Goal: Download file/media

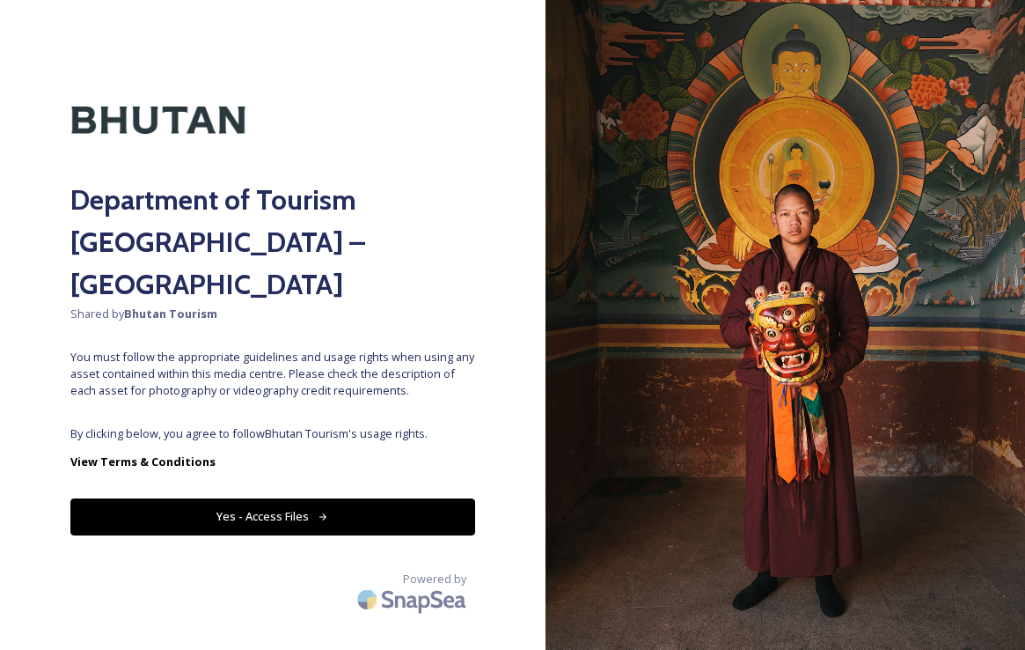
click at [240, 498] on button "Yes - Access Files" at bounding box center [272, 516] width 405 height 36
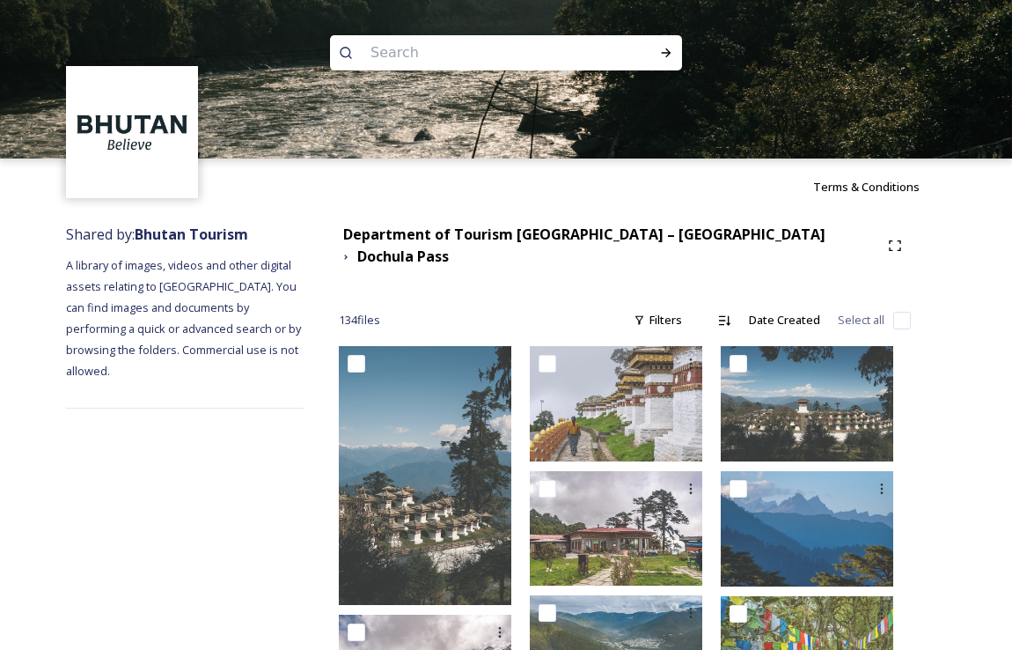
click at [900, 312] on input "checkbox" at bounding box center [902, 321] width 18 height 18
checkbox input "true"
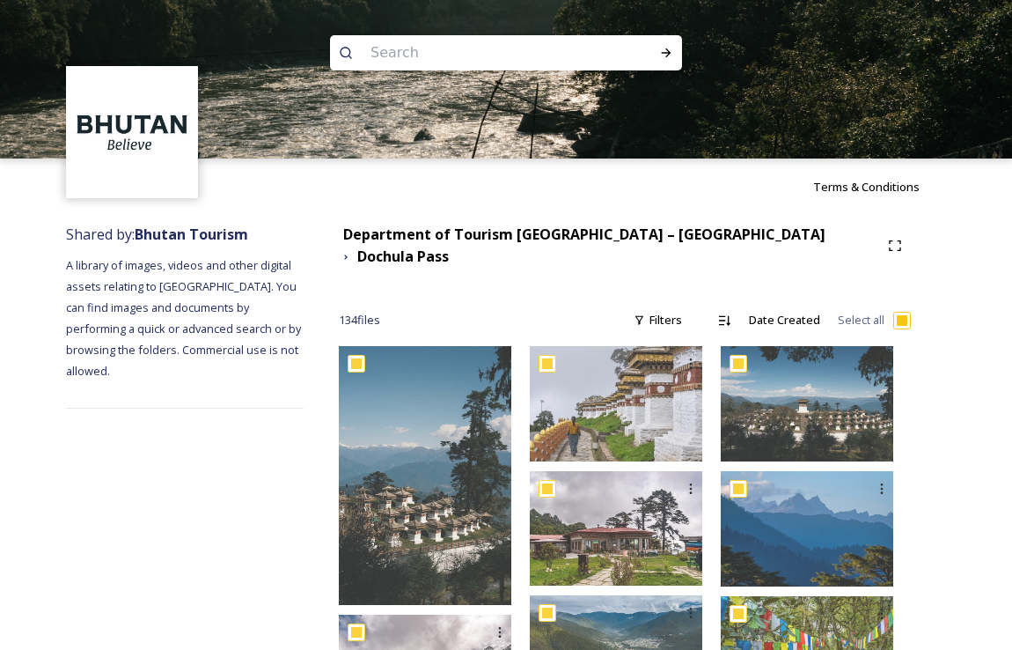
checkbox input "true"
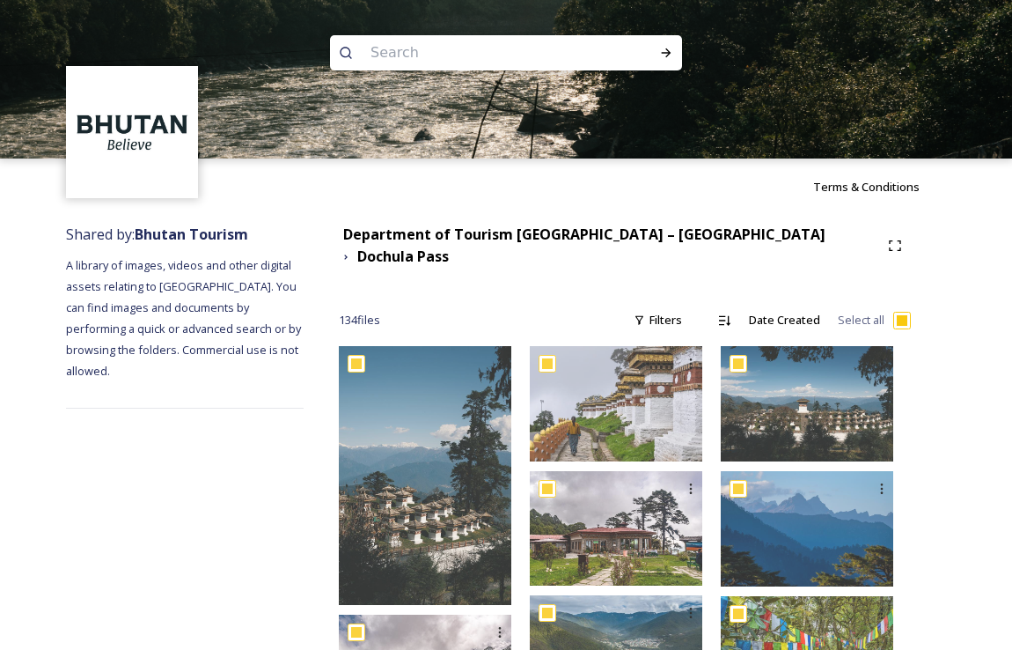
checkbox input "true"
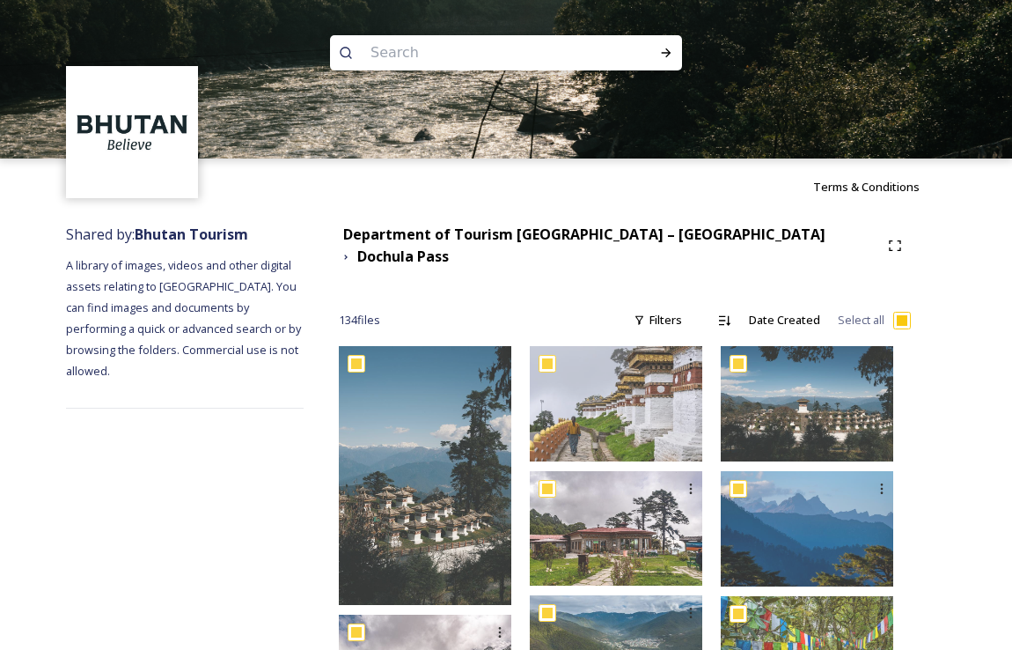
checkbox input "true"
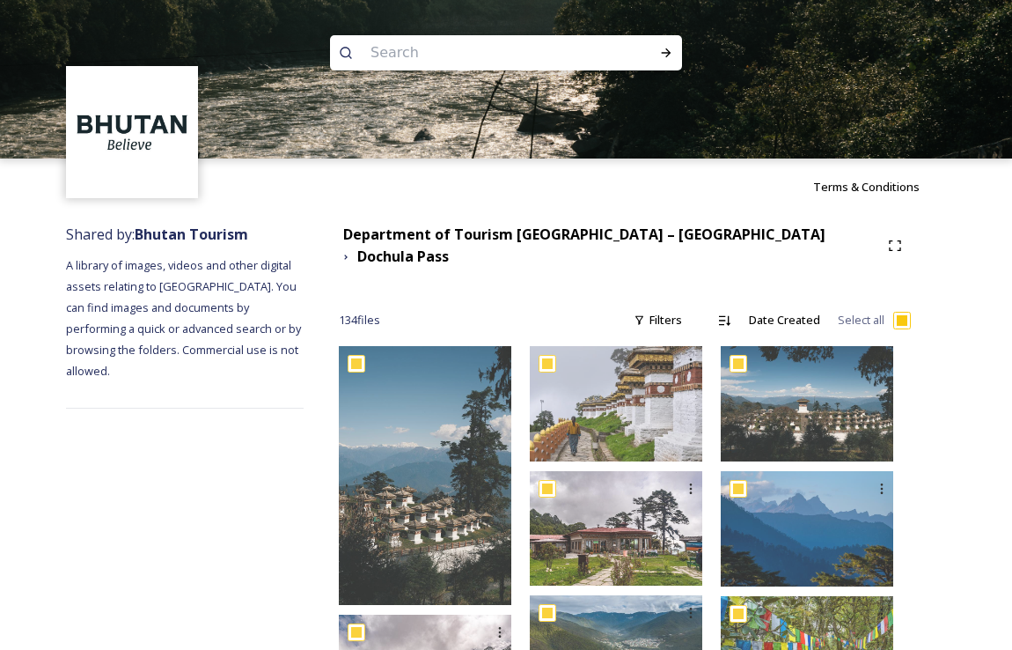
checkbox input "true"
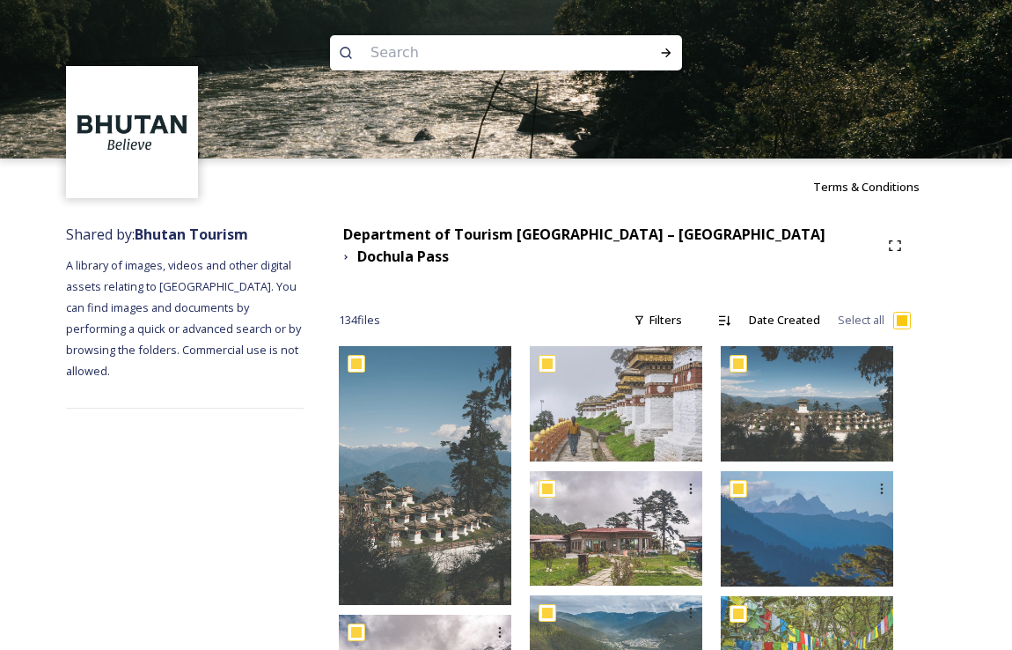
checkbox input "true"
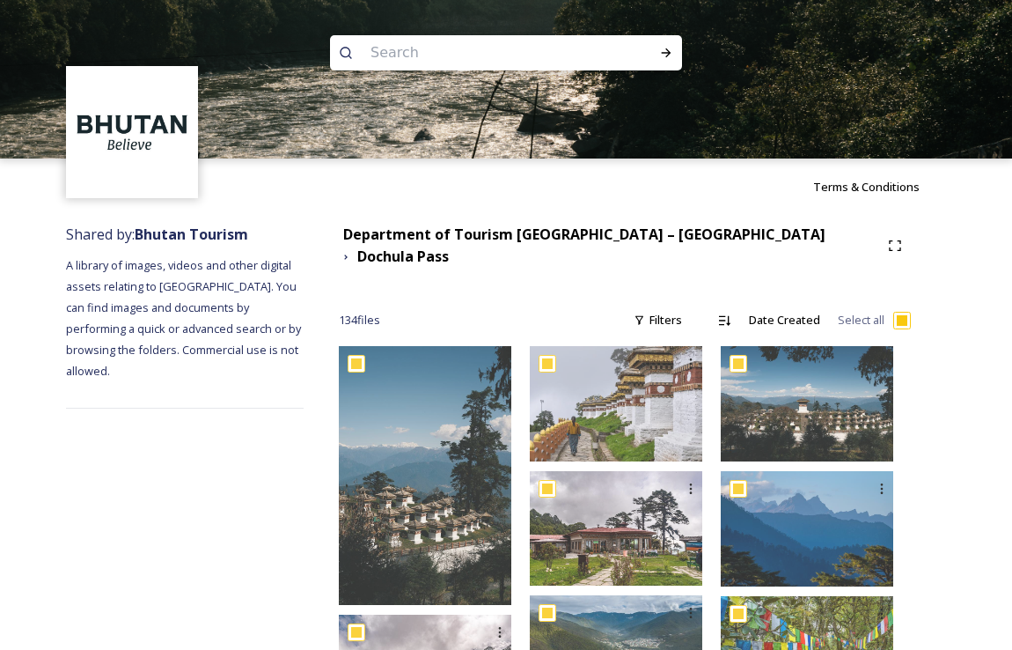
checkbox input "true"
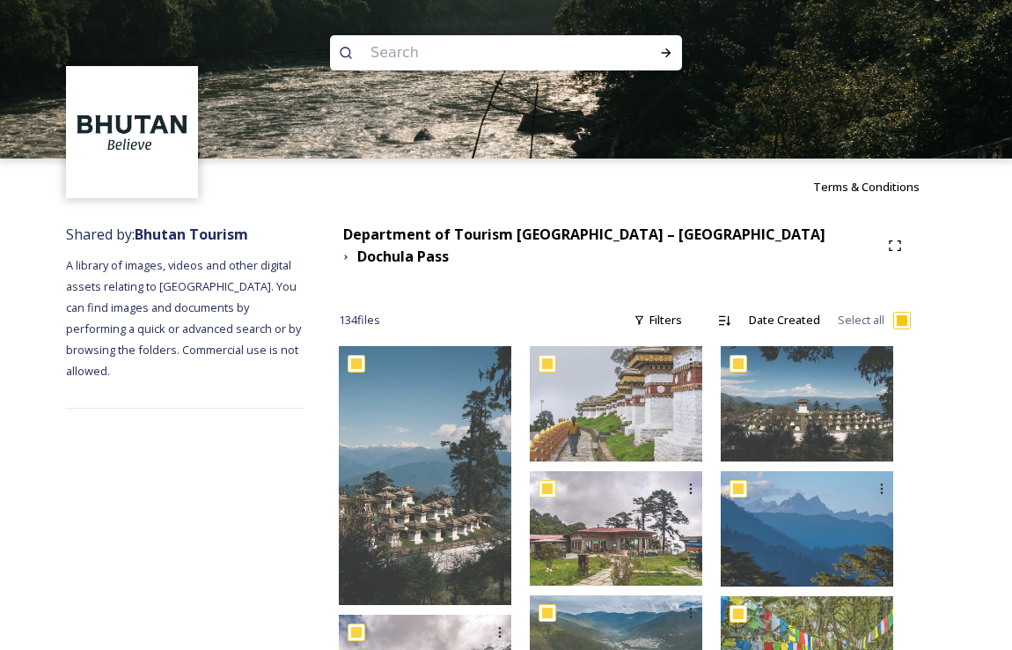
checkbox input "true"
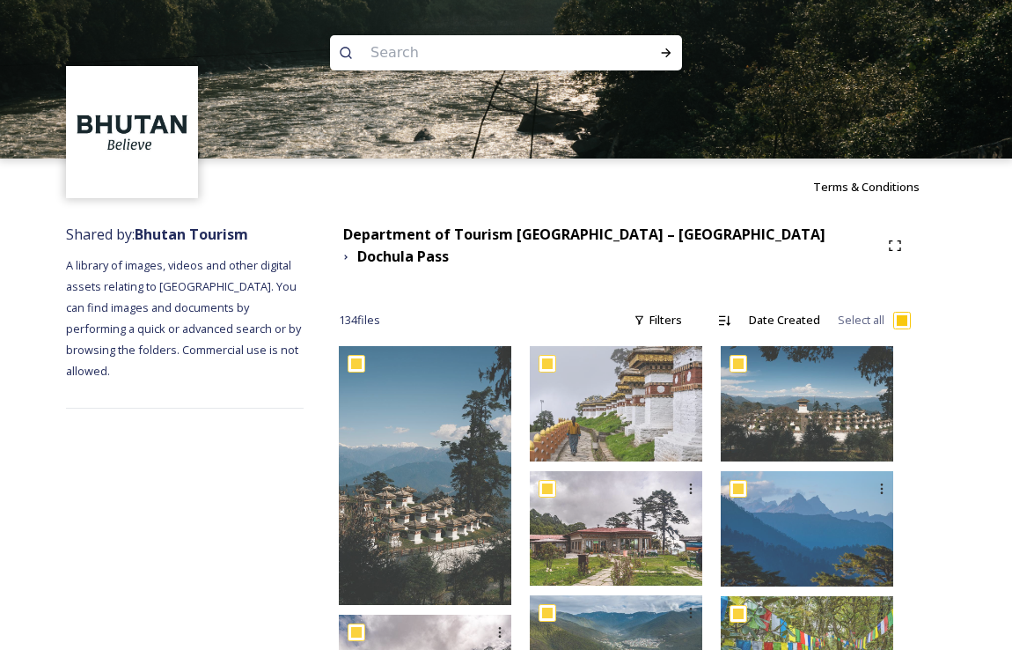
checkbox input "true"
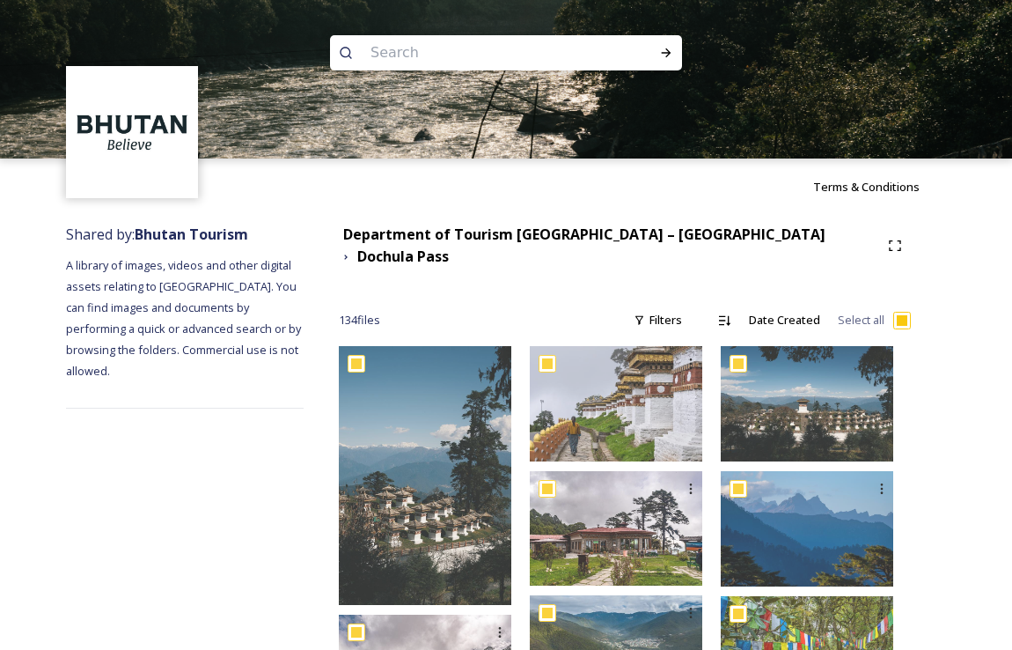
checkbox input "true"
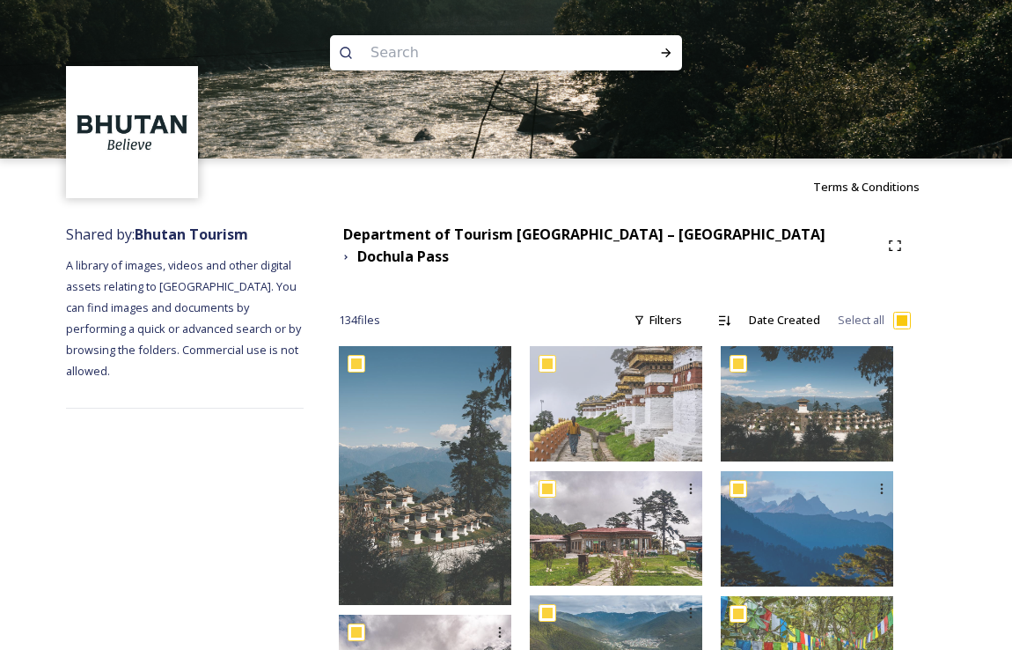
checkbox input "true"
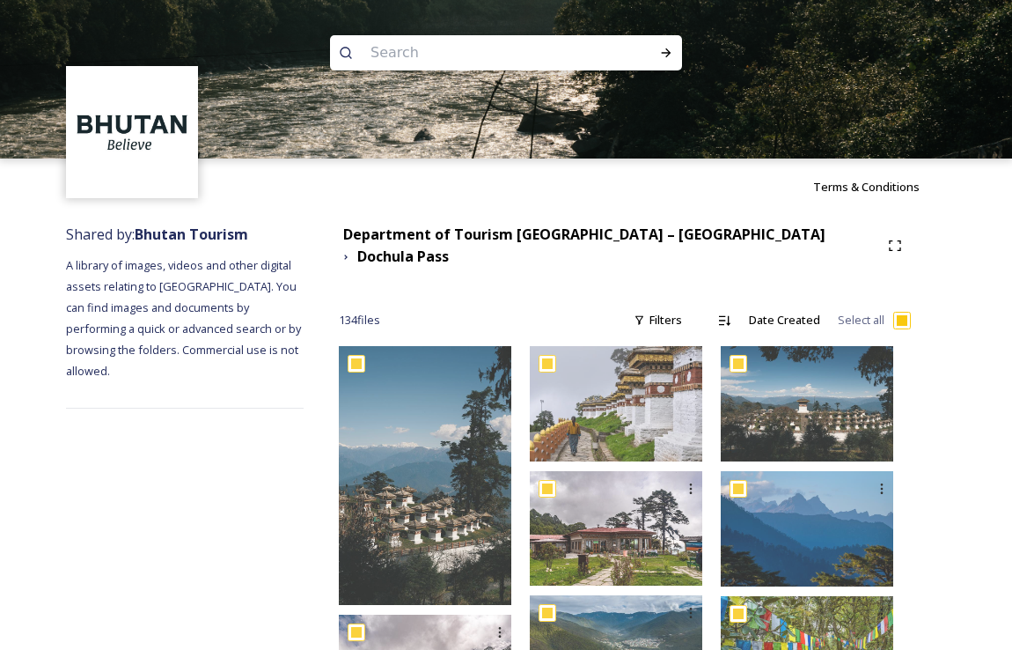
checkbox input "true"
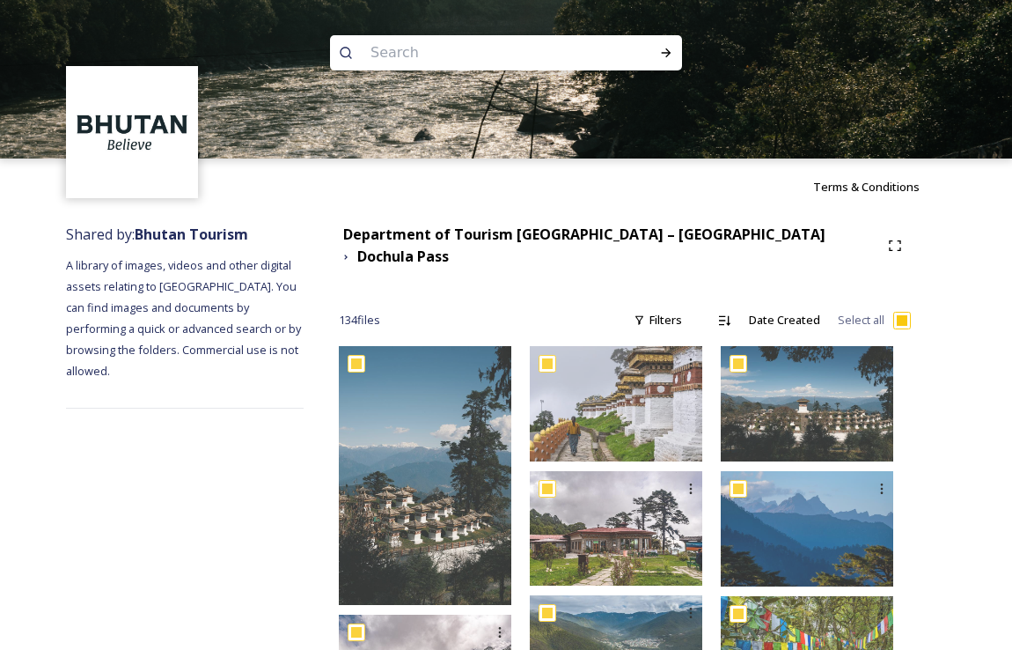
checkbox input "true"
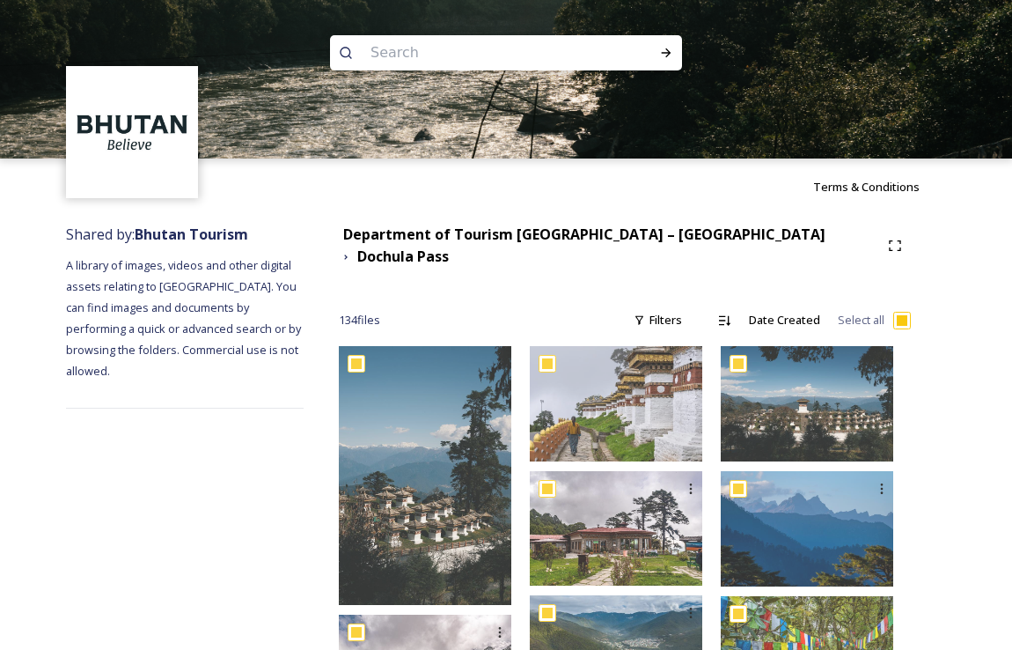
checkbox input "true"
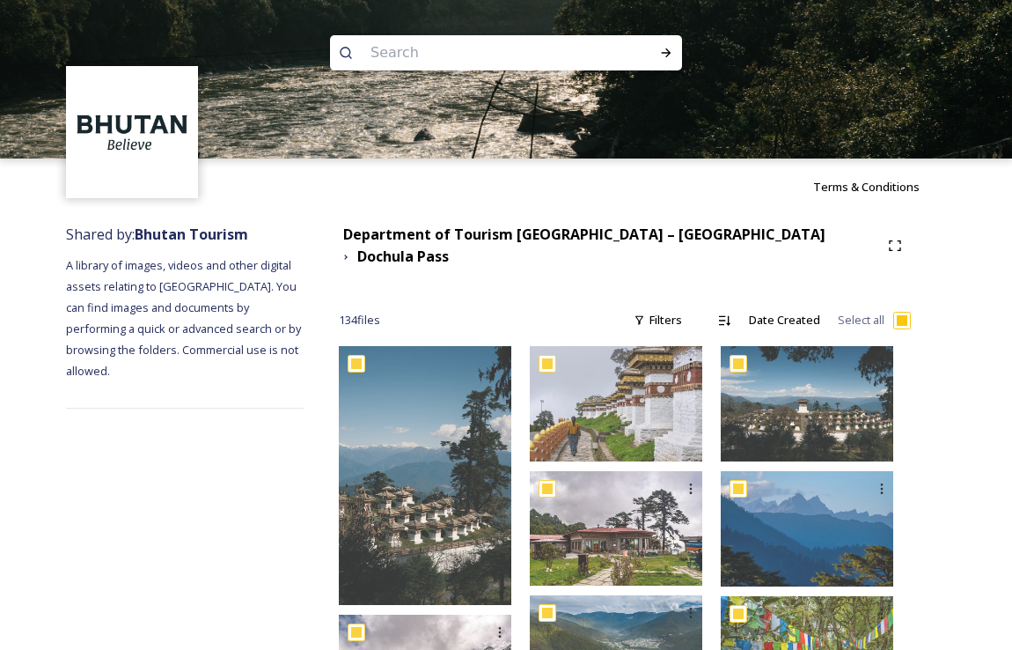
checkbox input "true"
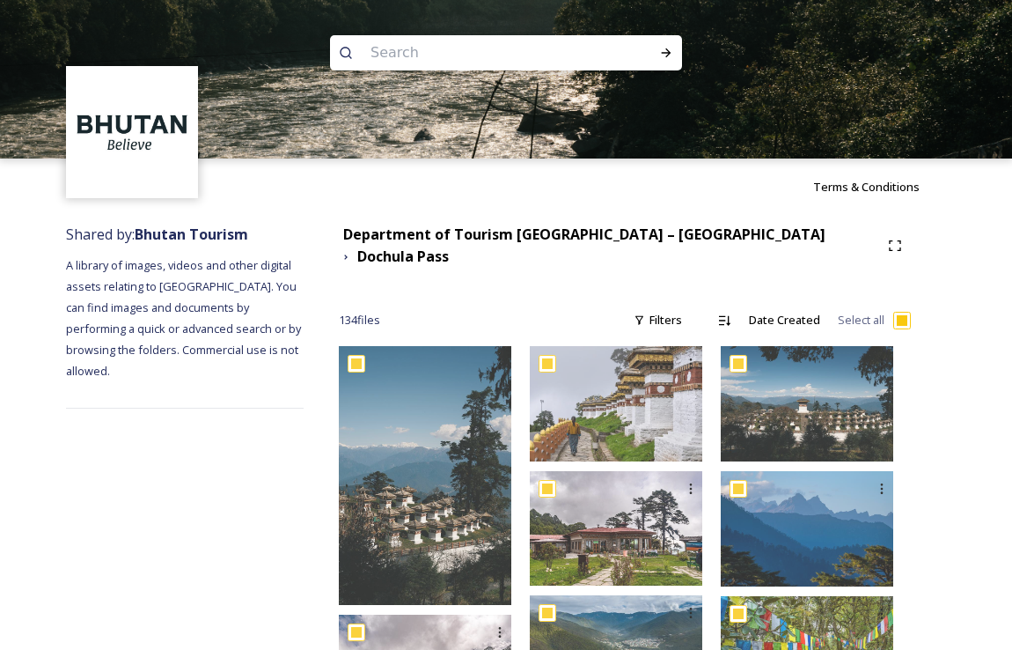
checkbox input "true"
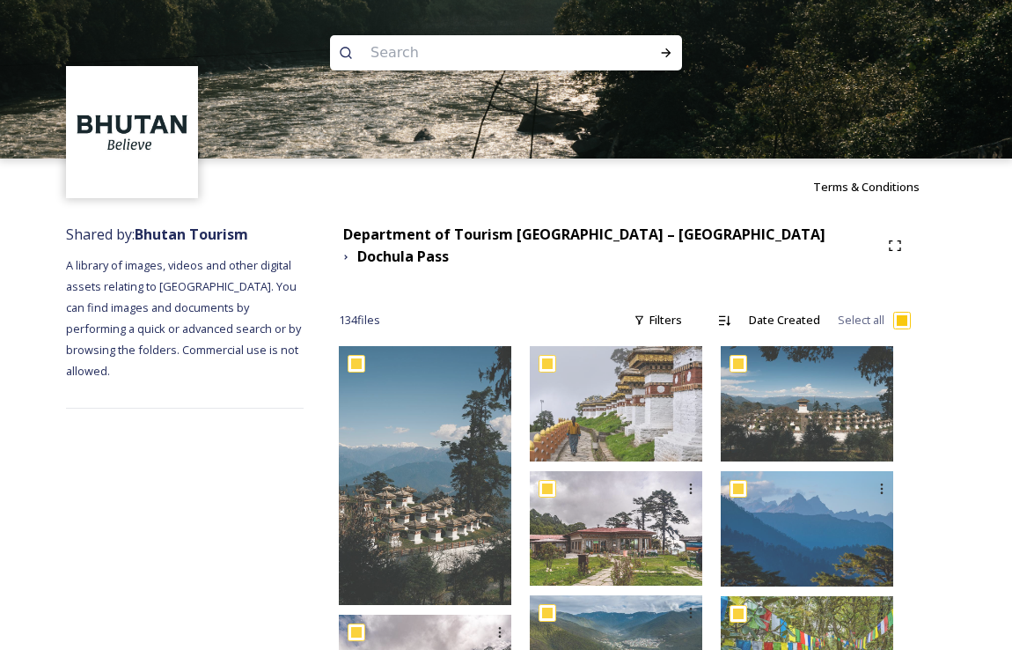
checkbox input "true"
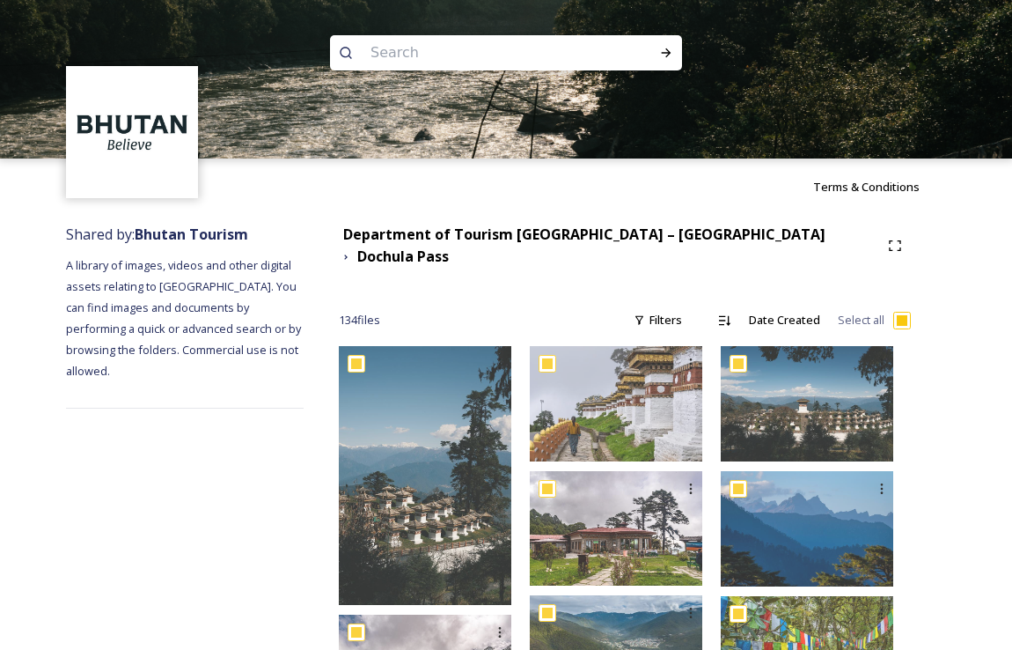
checkbox input "true"
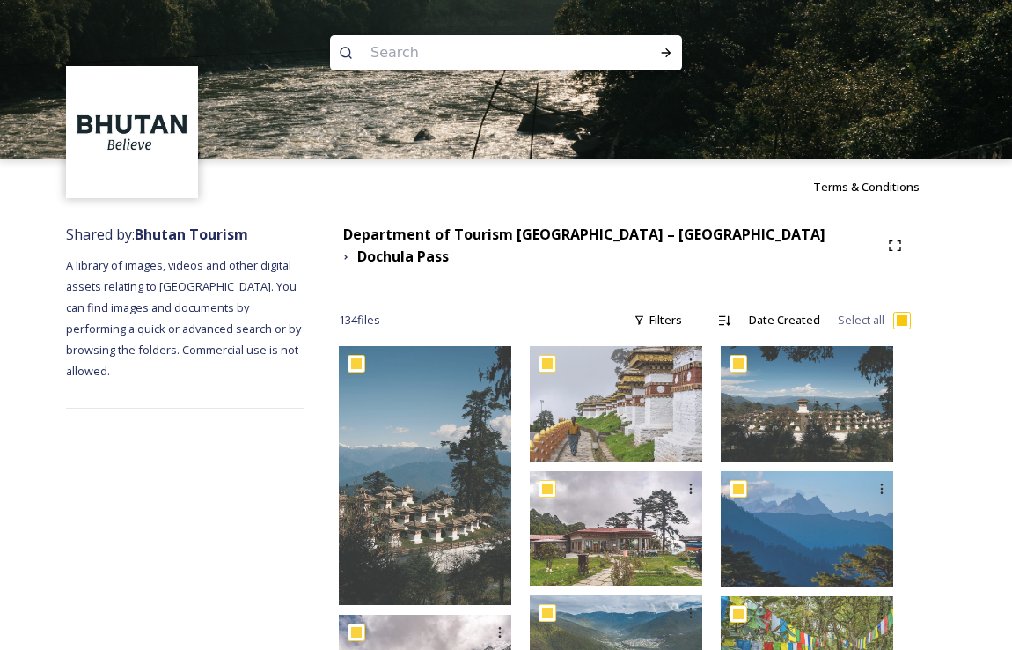
checkbox input "true"
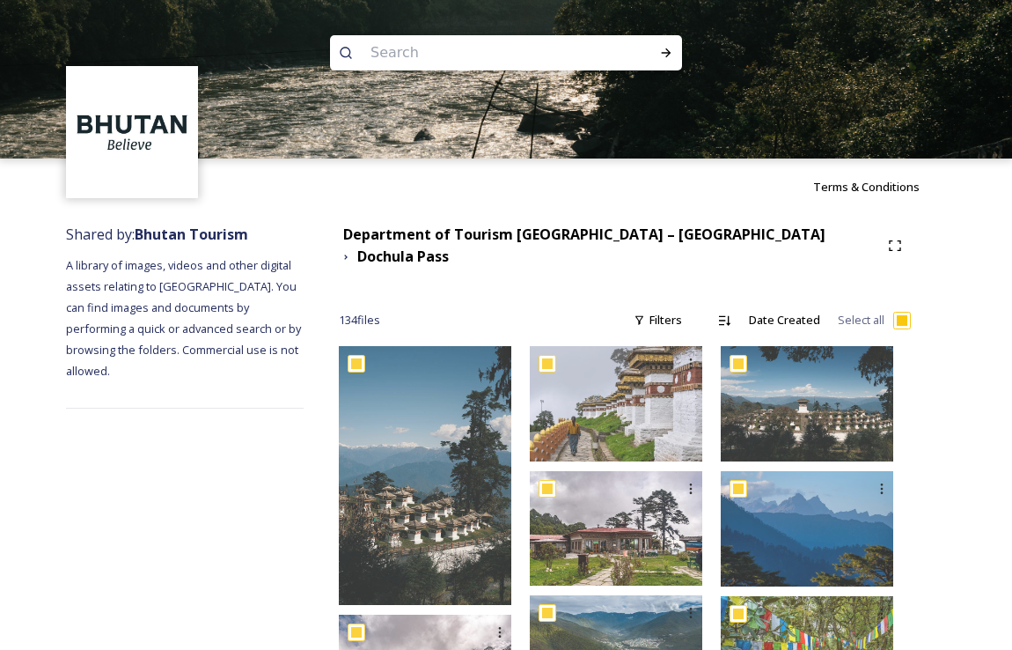
checkbox input "true"
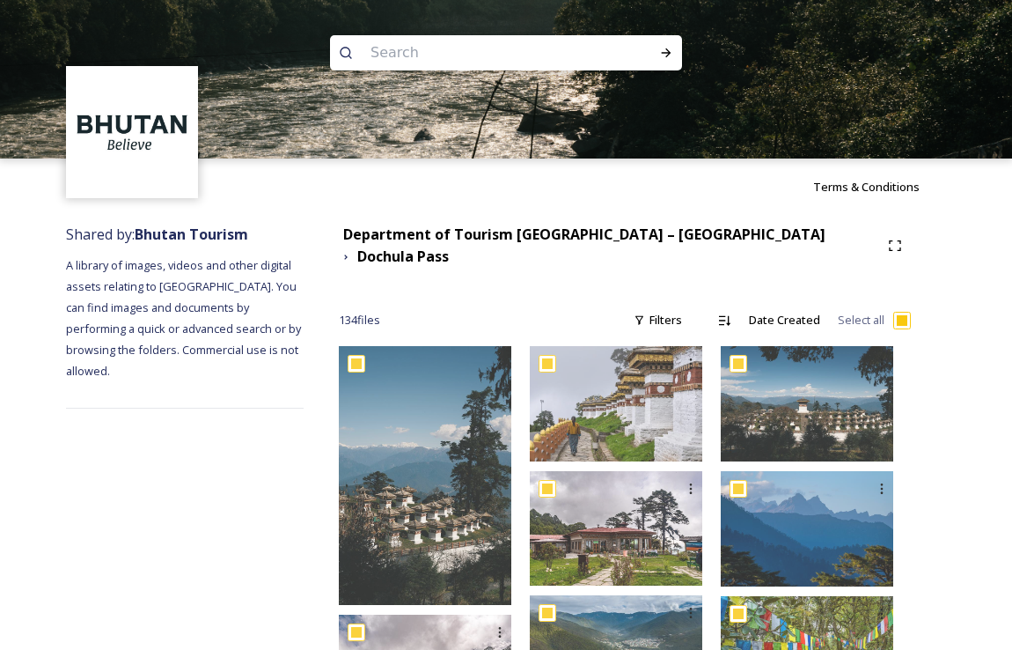
checkbox input "true"
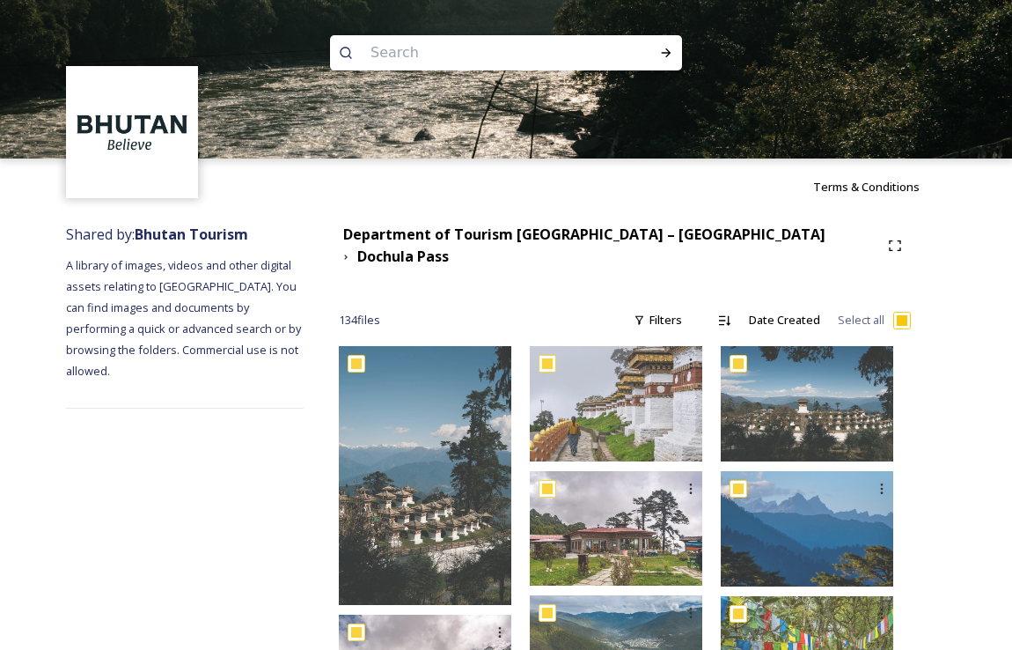
checkbox input "true"
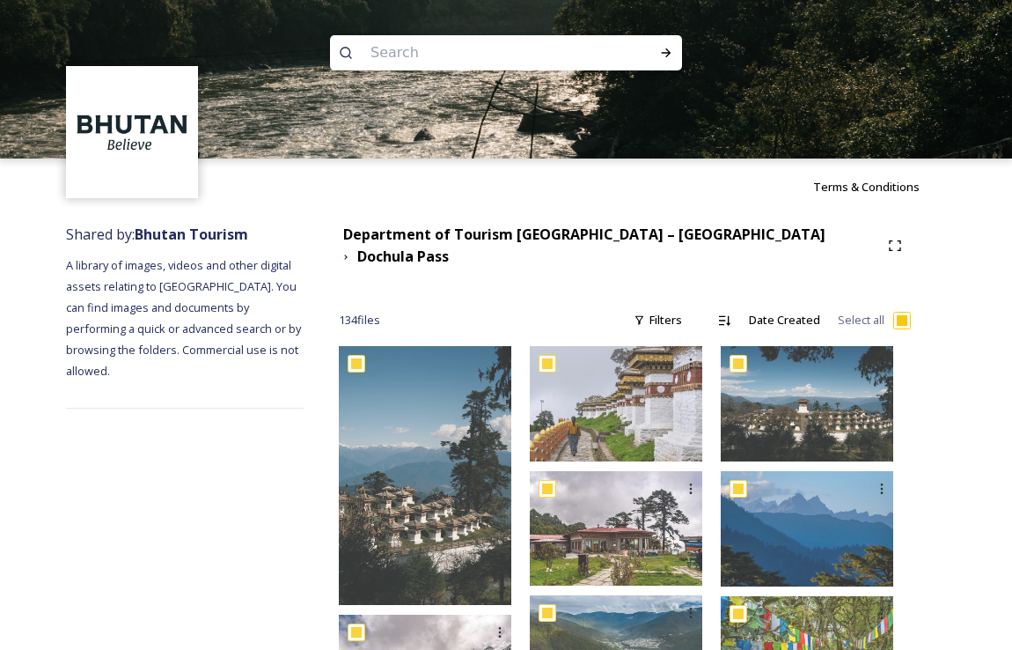
checkbox input "true"
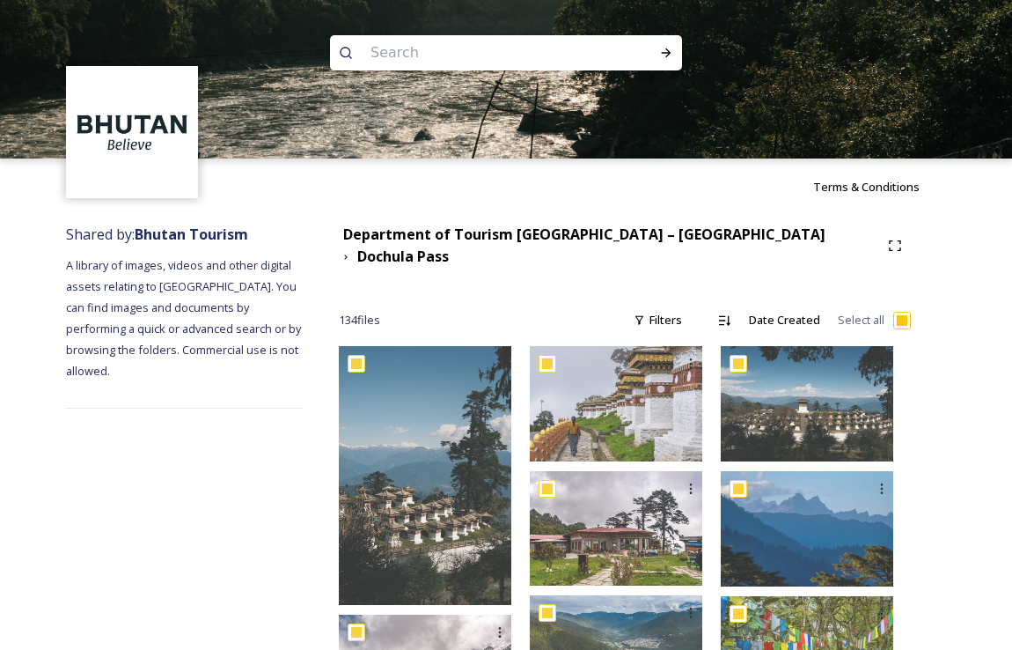
checkbox input "true"
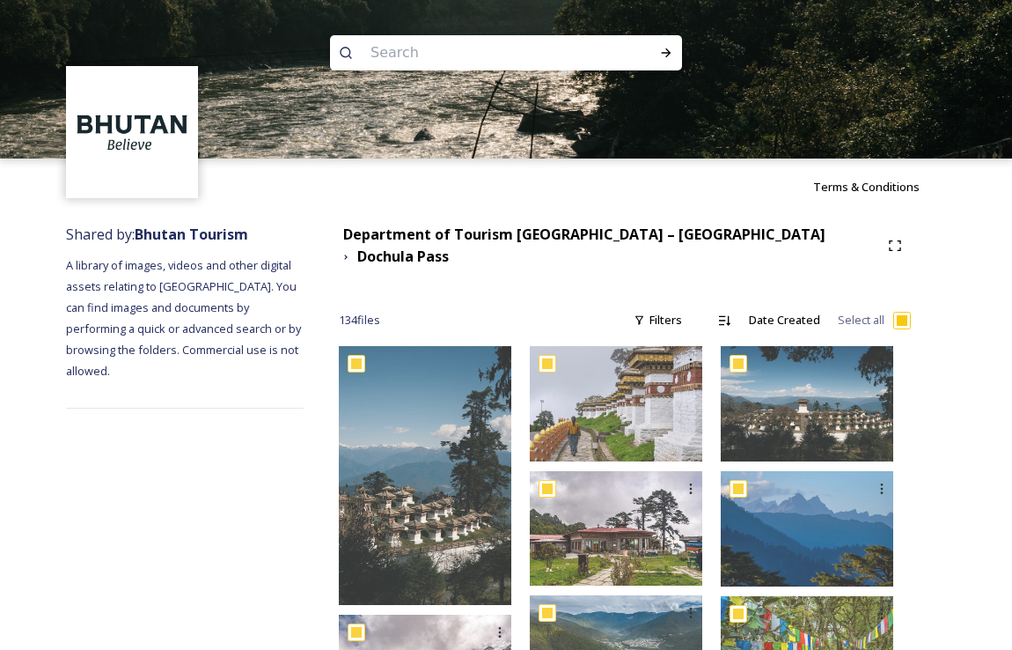
checkbox input "true"
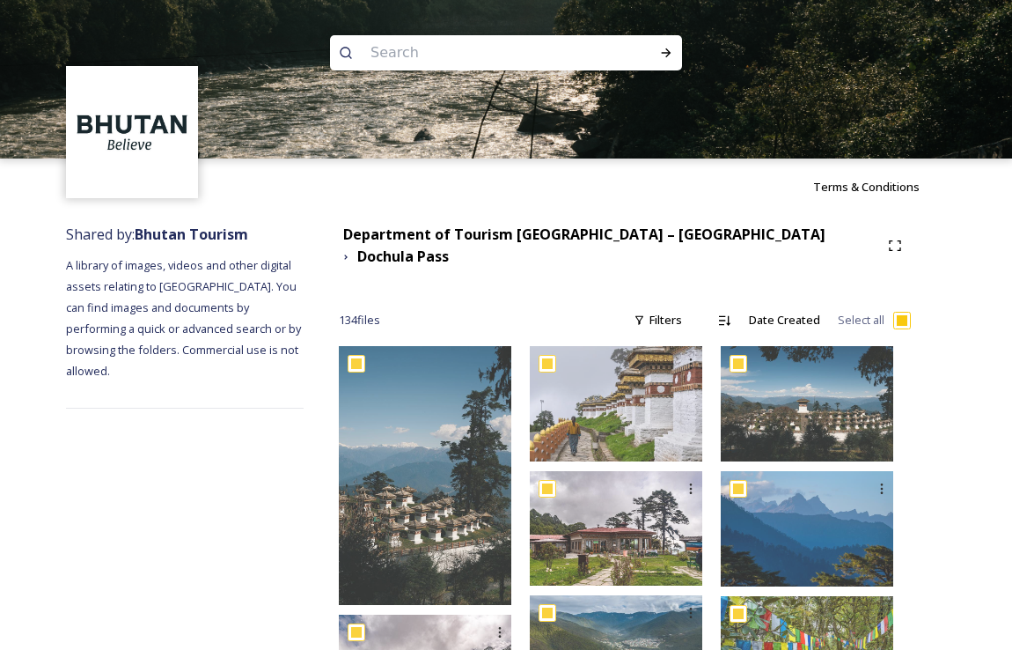
checkbox input "true"
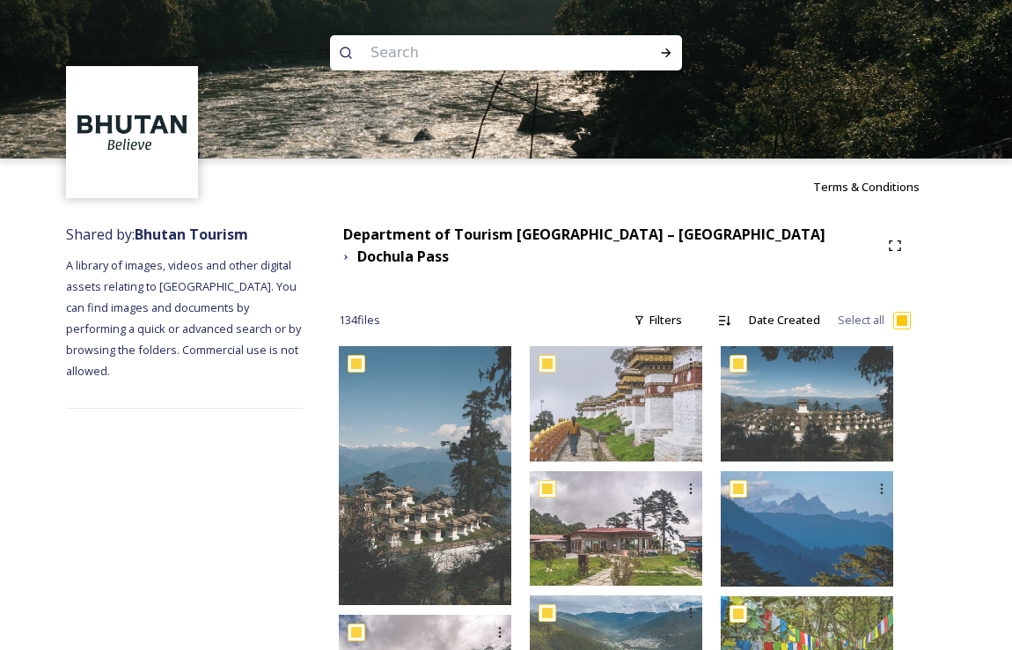
checkbox input "true"
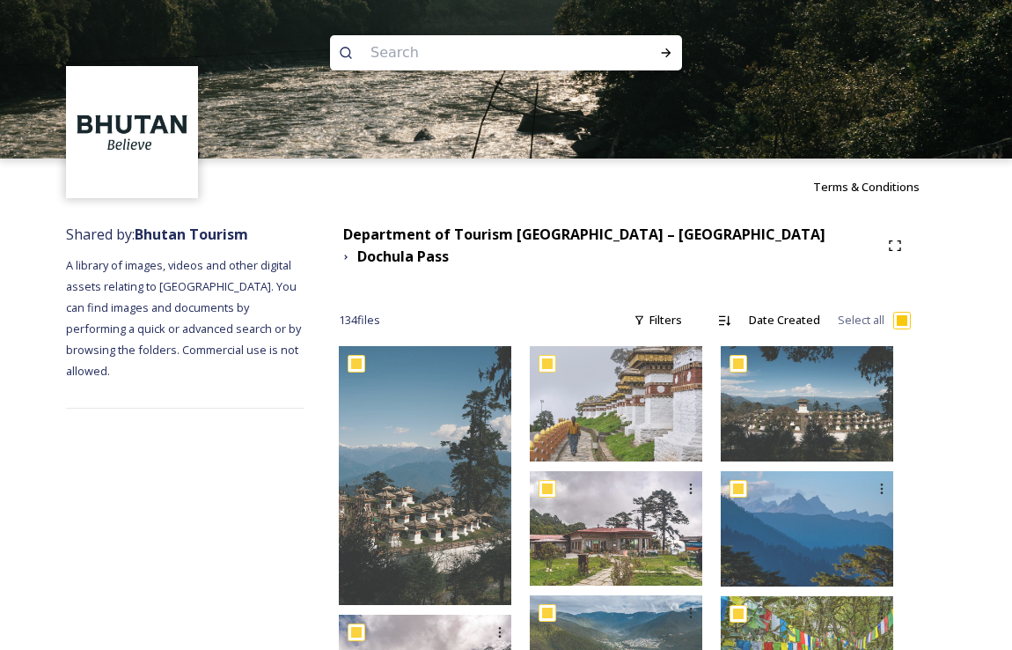
checkbox input "true"
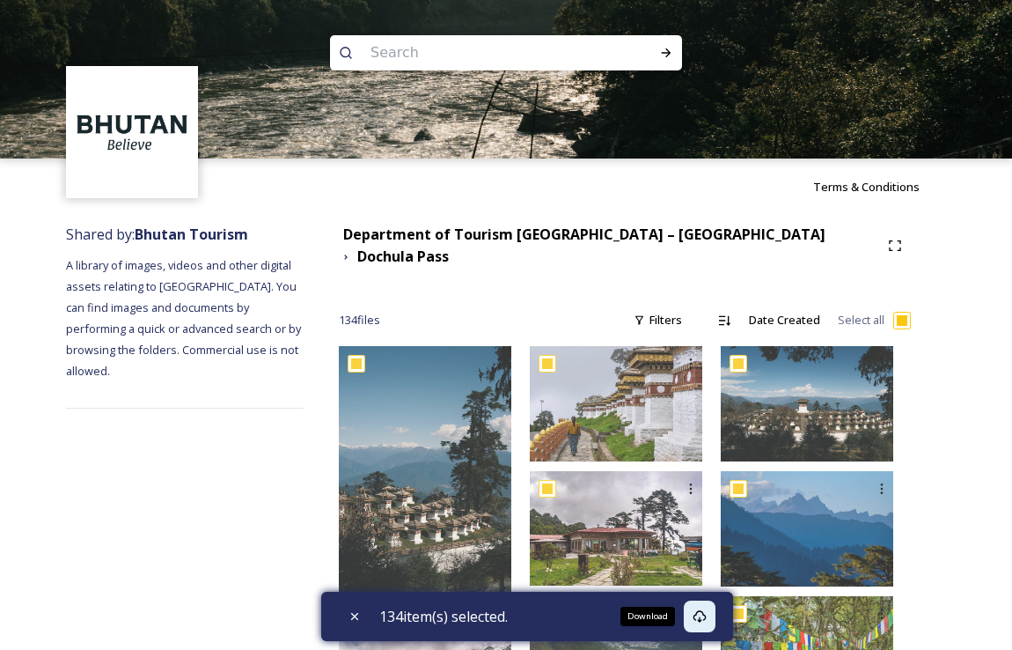
click at [706, 614] on icon at bounding box center [700, 616] width 14 height 14
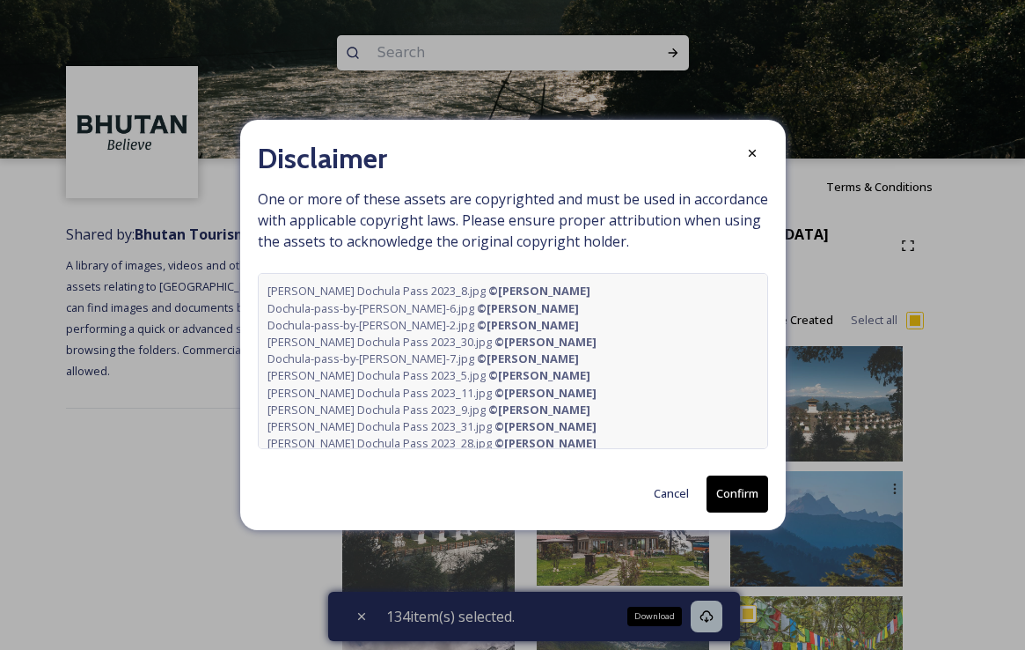
click at [748, 487] on button "Confirm" at bounding box center [738, 493] width 62 height 36
